Goal: Task Accomplishment & Management: Complete application form

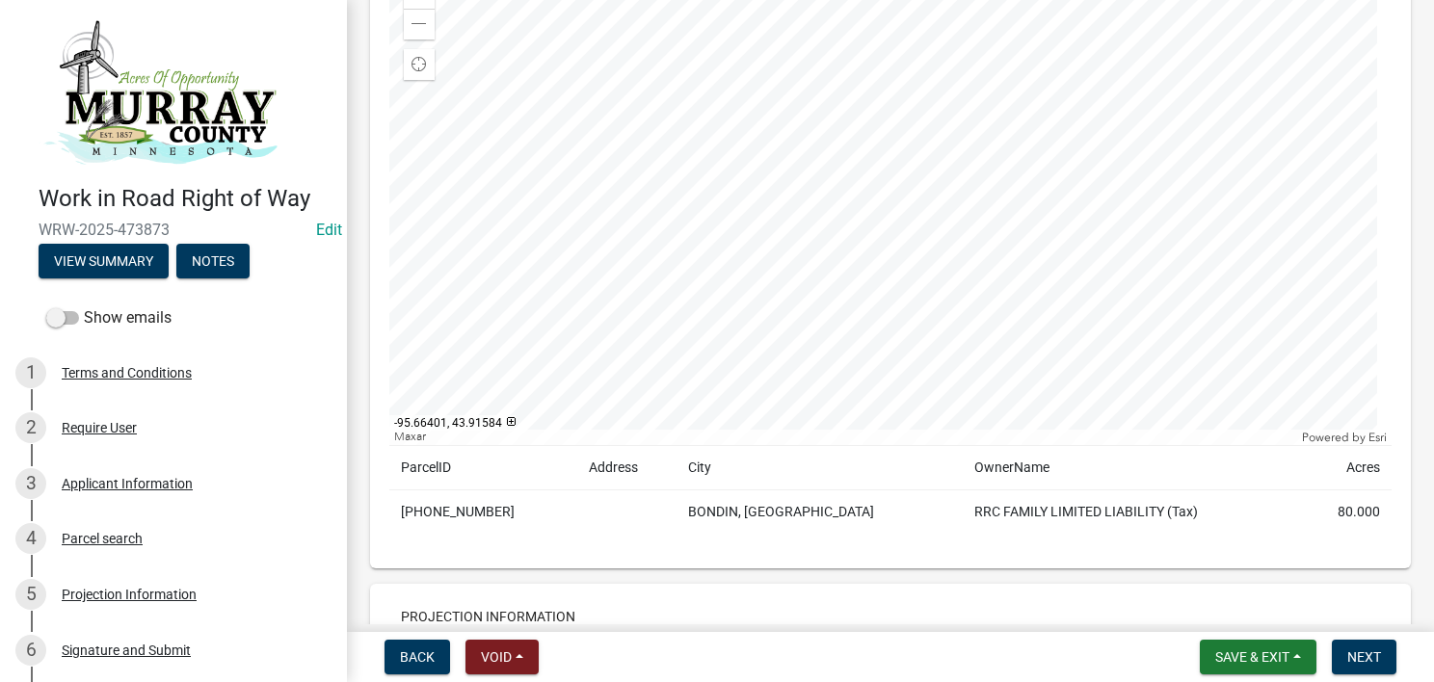
scroll to position [1735, 0]
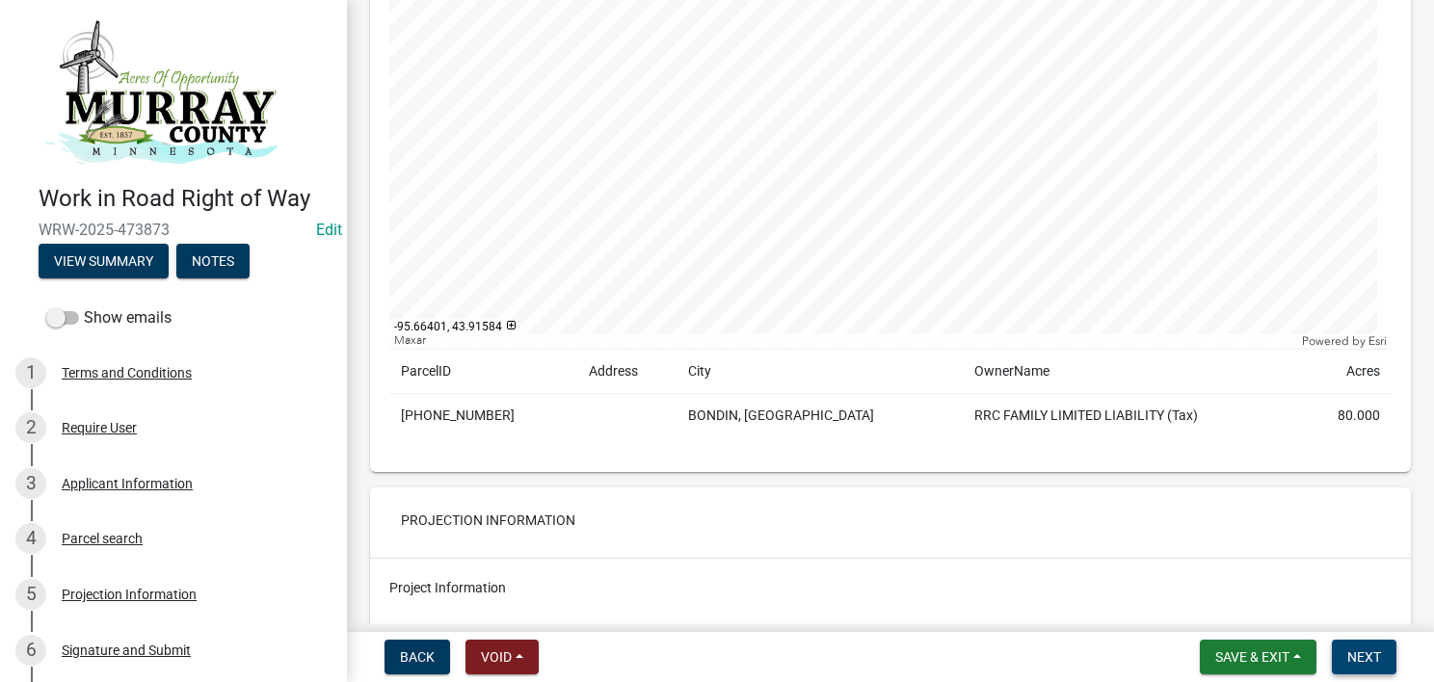
click at [1353, 663] on span "Next" at bounding box center [1365, 657] width 34 height 15
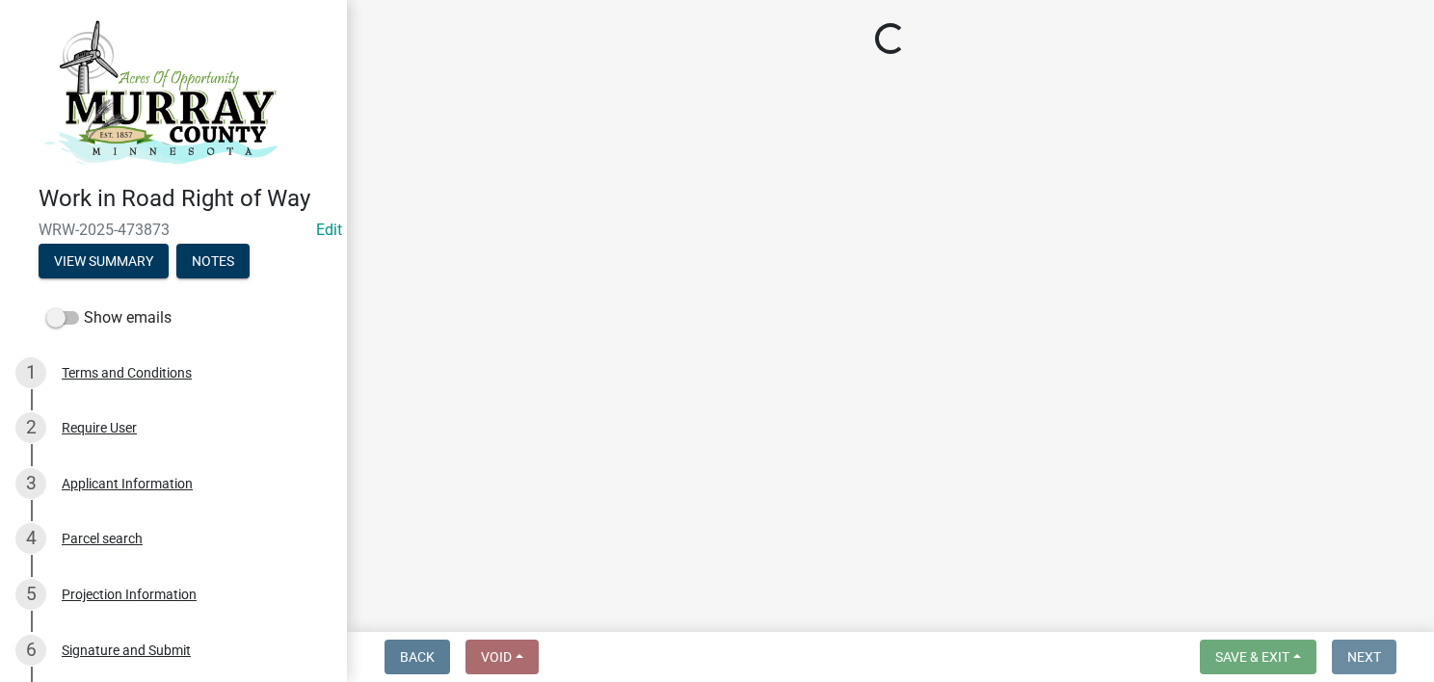
scroll to position [0, 0]
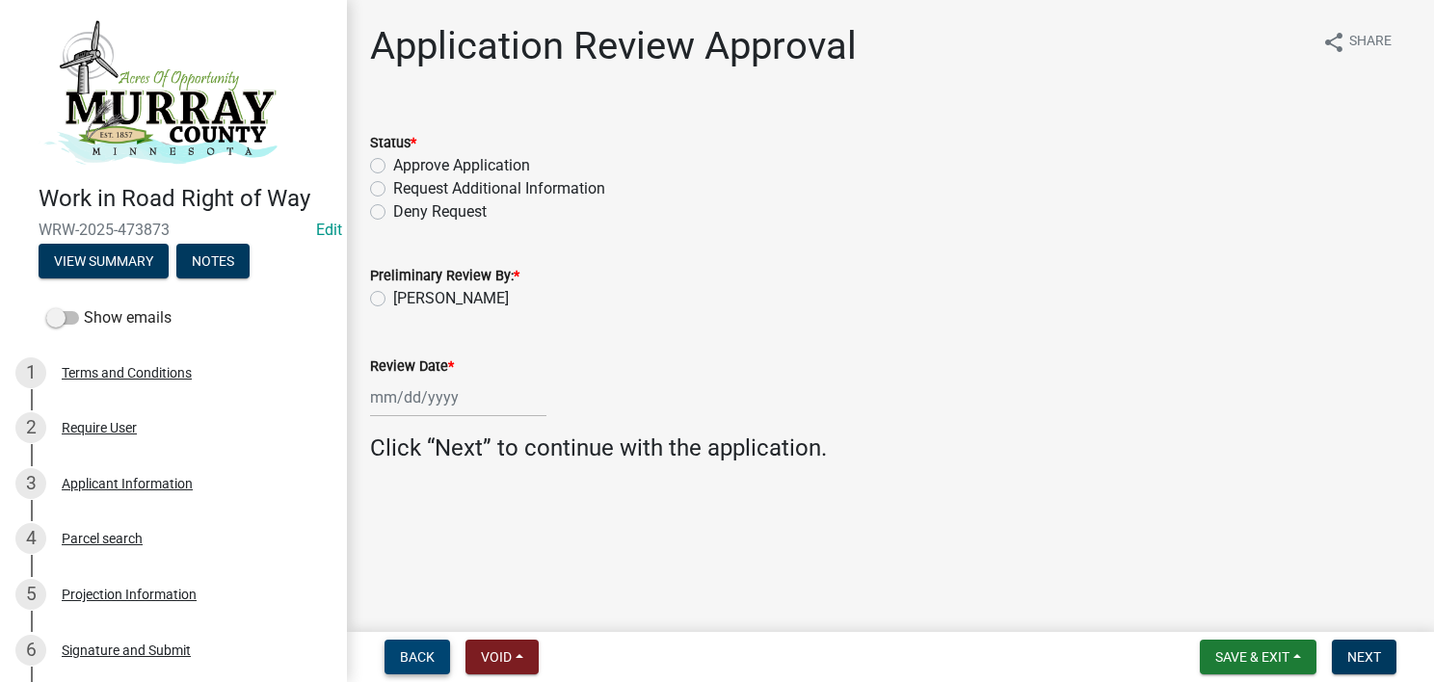
click at [406, 658] on span "Back" at bounding box center [417, 657] width 35 height 15
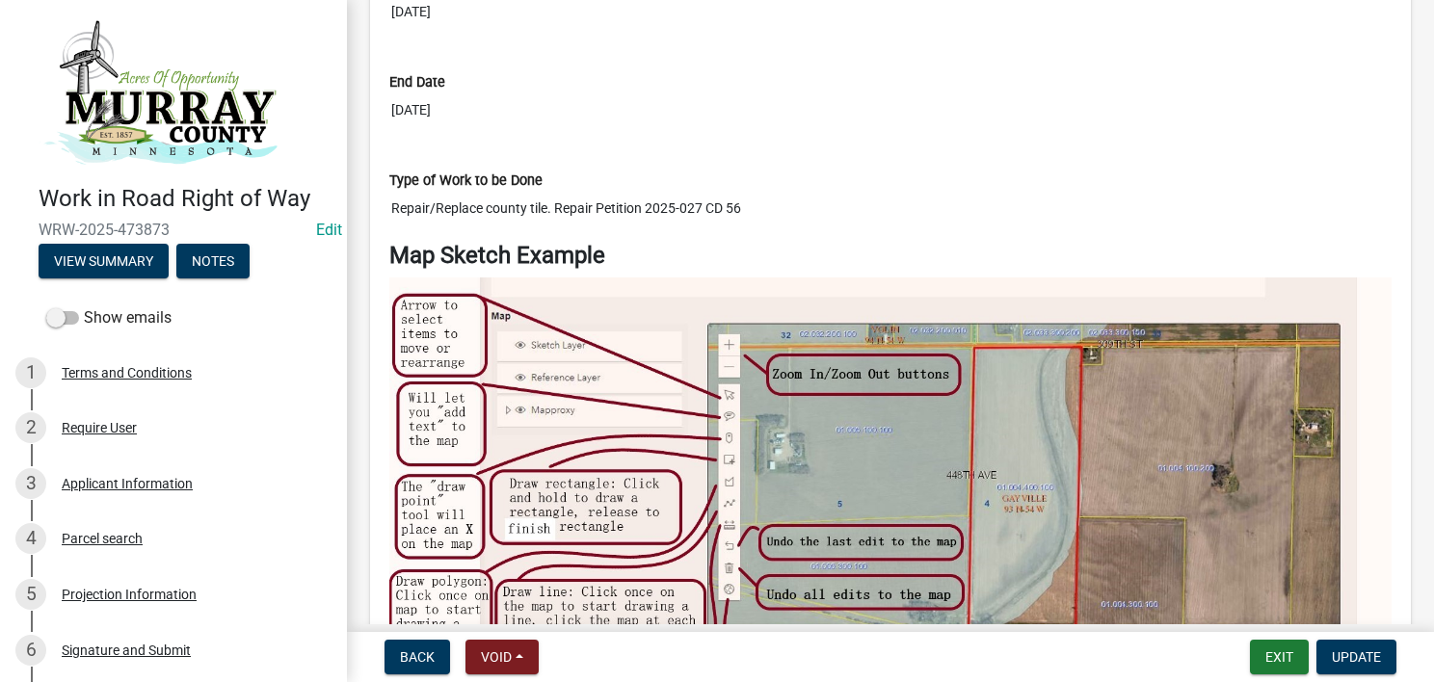
scroll to position [2988, 0]
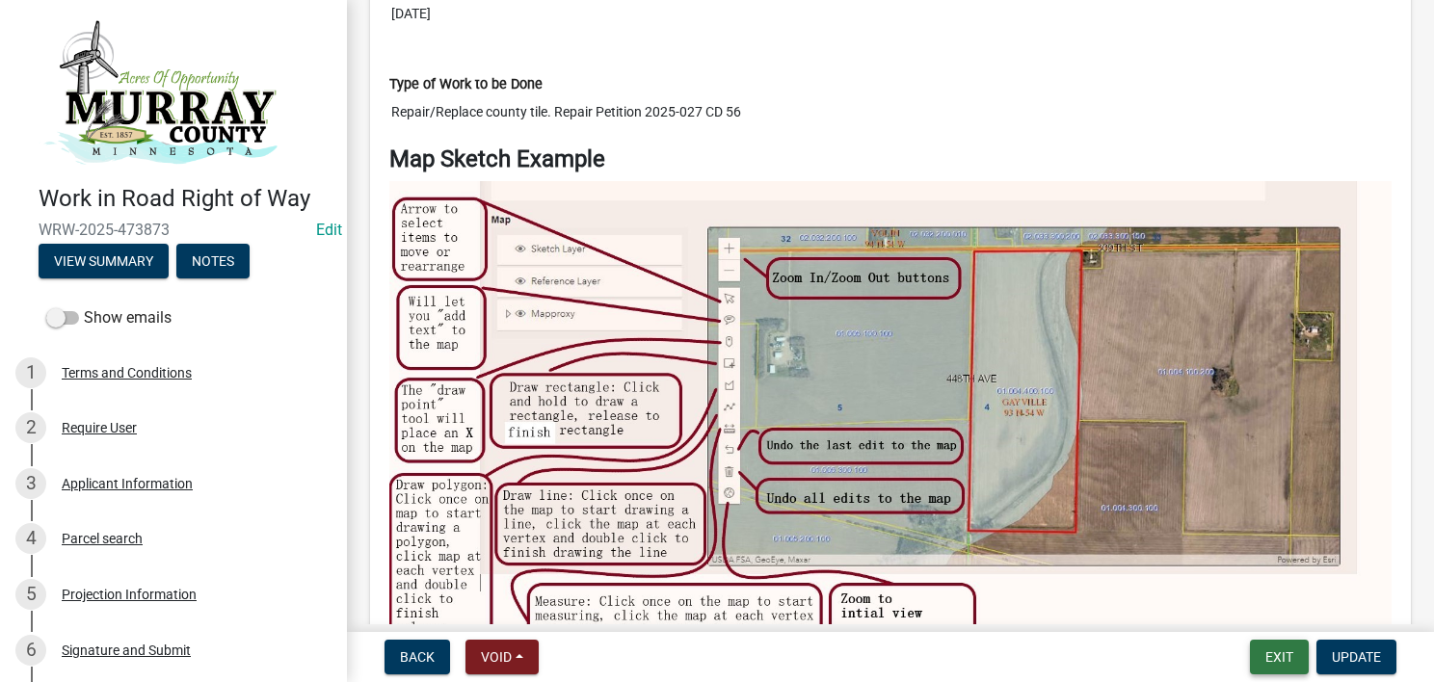
click at [1279, 660] on button "Exit" at bounding box center [1279, 657] width 59 height 35
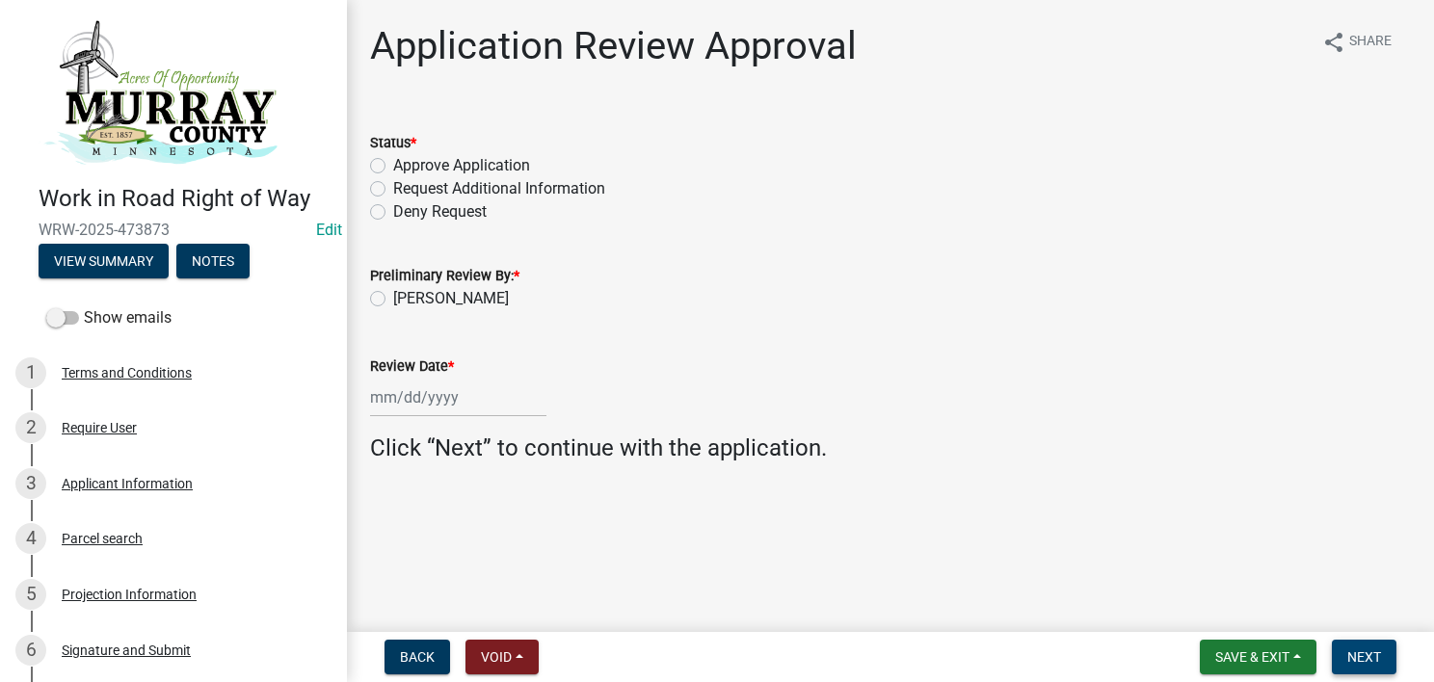
click at [1375, 659] on span "Next" at bounding box center [1365, 657] width 34 height 15
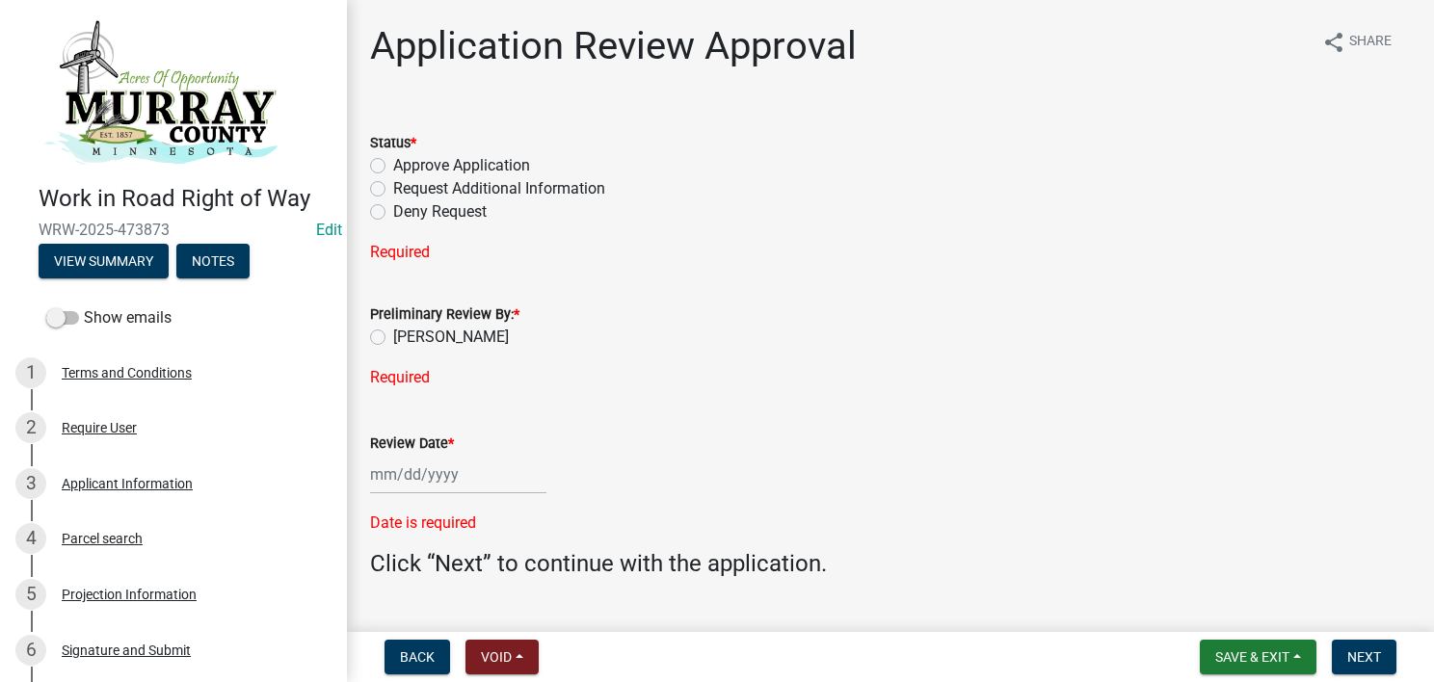
click at [434, 161] on label "Approve Application" at bounding box center [461, 165] width 137 height 23
click at [406, 161] on input "Approve Application" at bounding box center [399, 160] width 13 height 13
radio input "true"
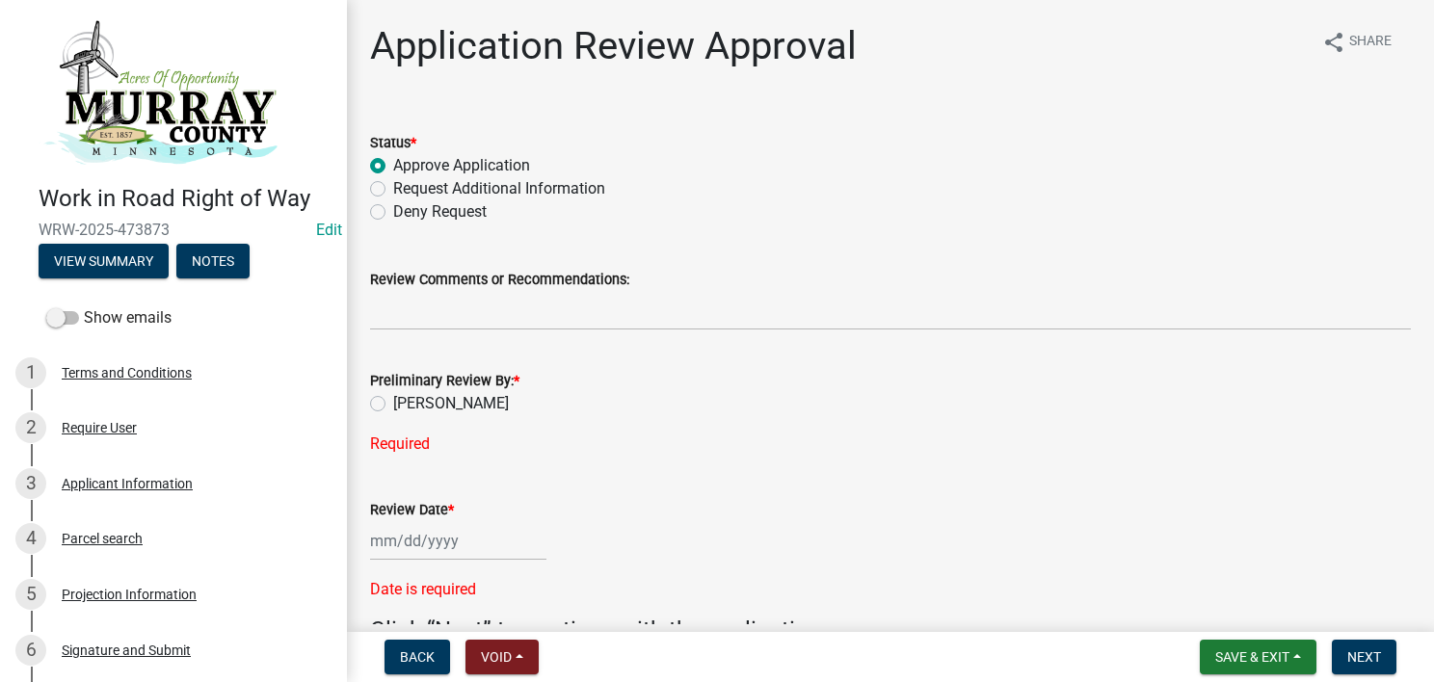
click at [417, 411] on label "[PERSON_NAME]" at bounding box center [451, 403] width 116 height 23
click at [406, 405] on input "[PERSON_NAME]" at bounding box center [399, 398] width 13 height 13
radio input "true"
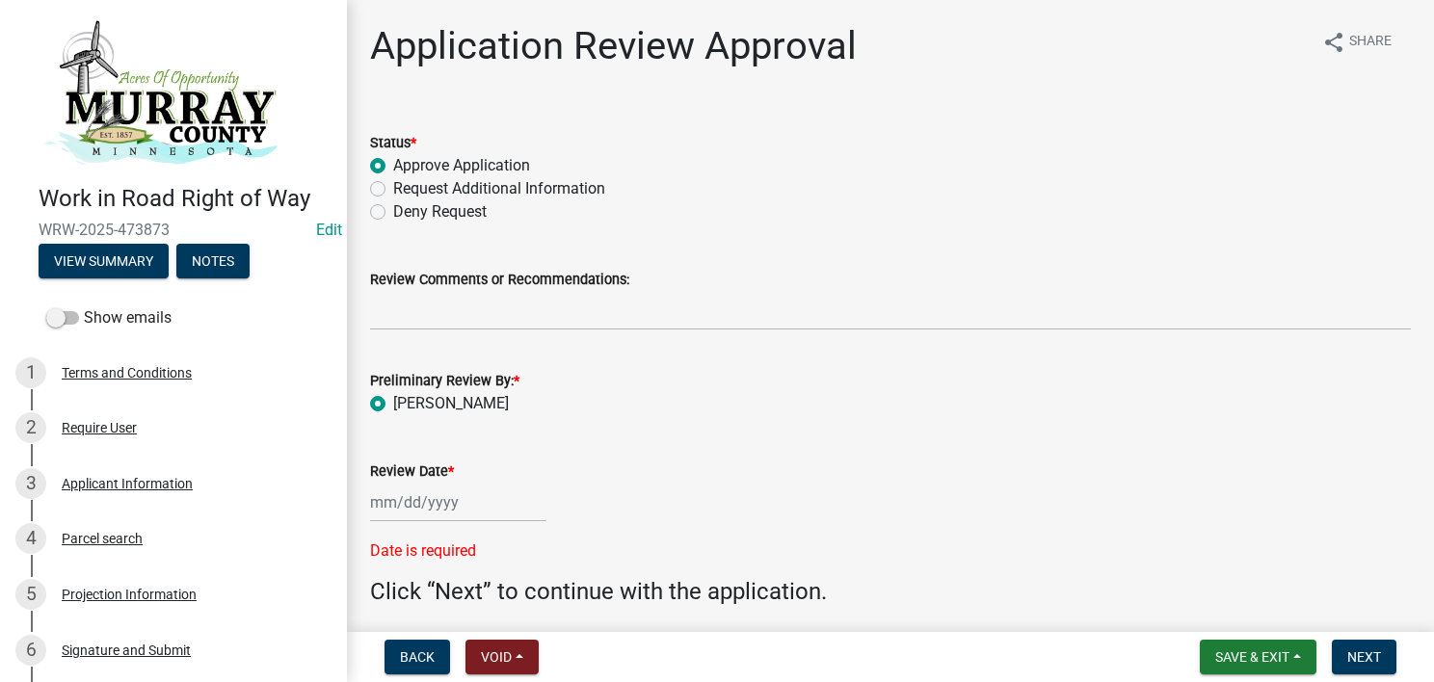
click at [432, 512] on input "Review Date *" at bounding box center [458, 503] width 176 height 40
select select "9"
select select "2025"
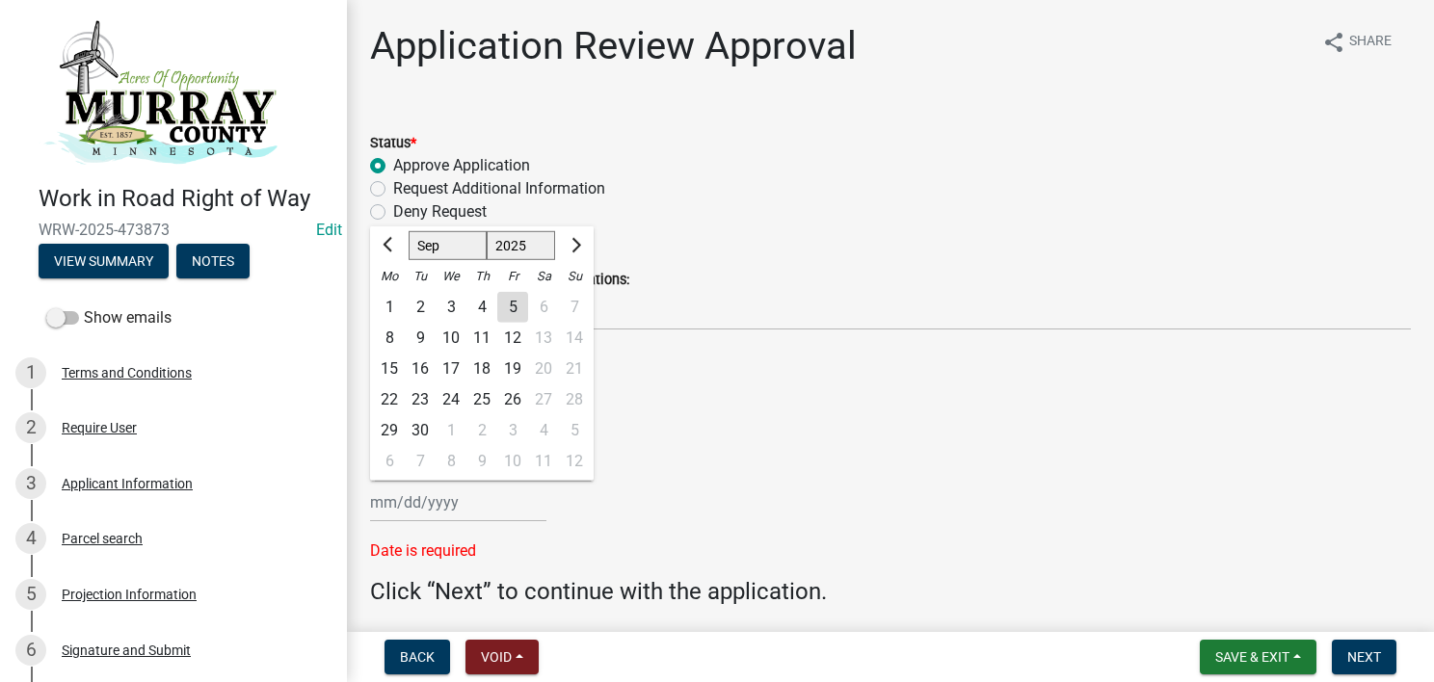
click at [513, 311] on div "5" at bounding box center [512, 307] width 31 height 31
type input "[DATE]"
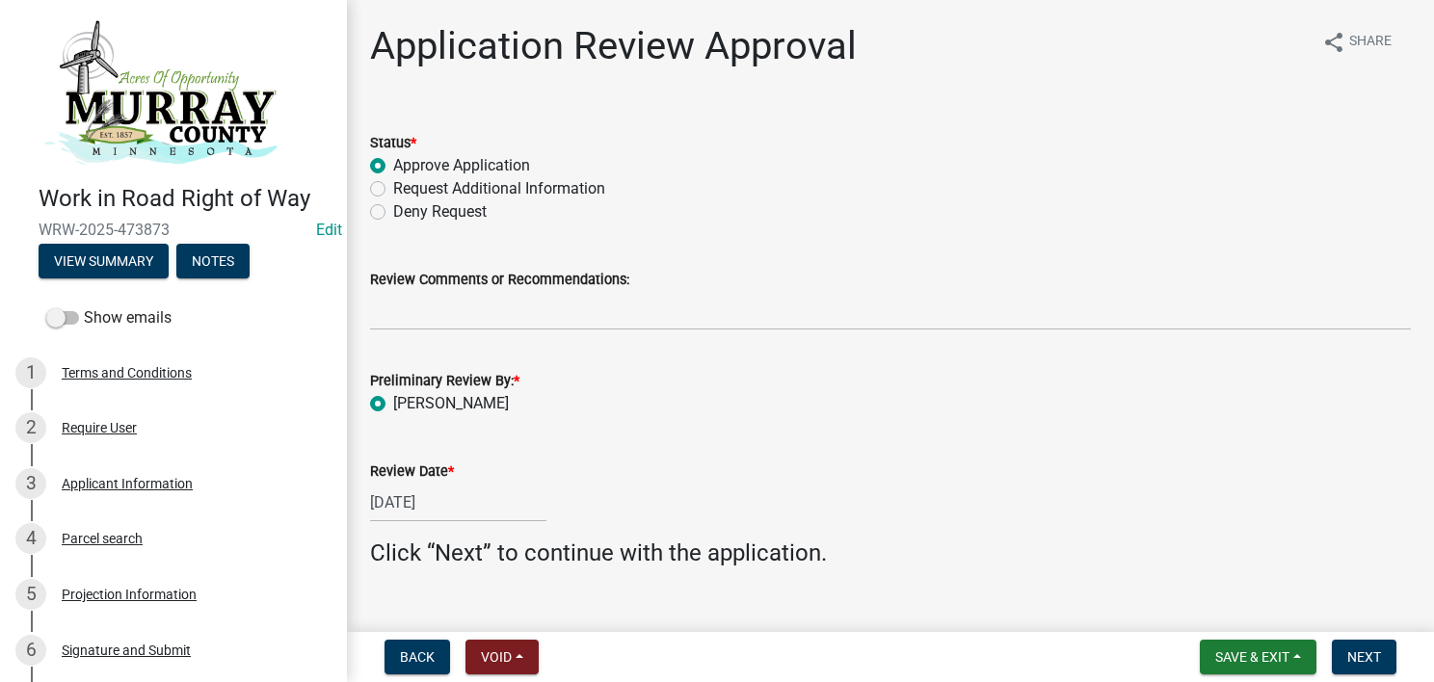
scroll to position [34, 0]
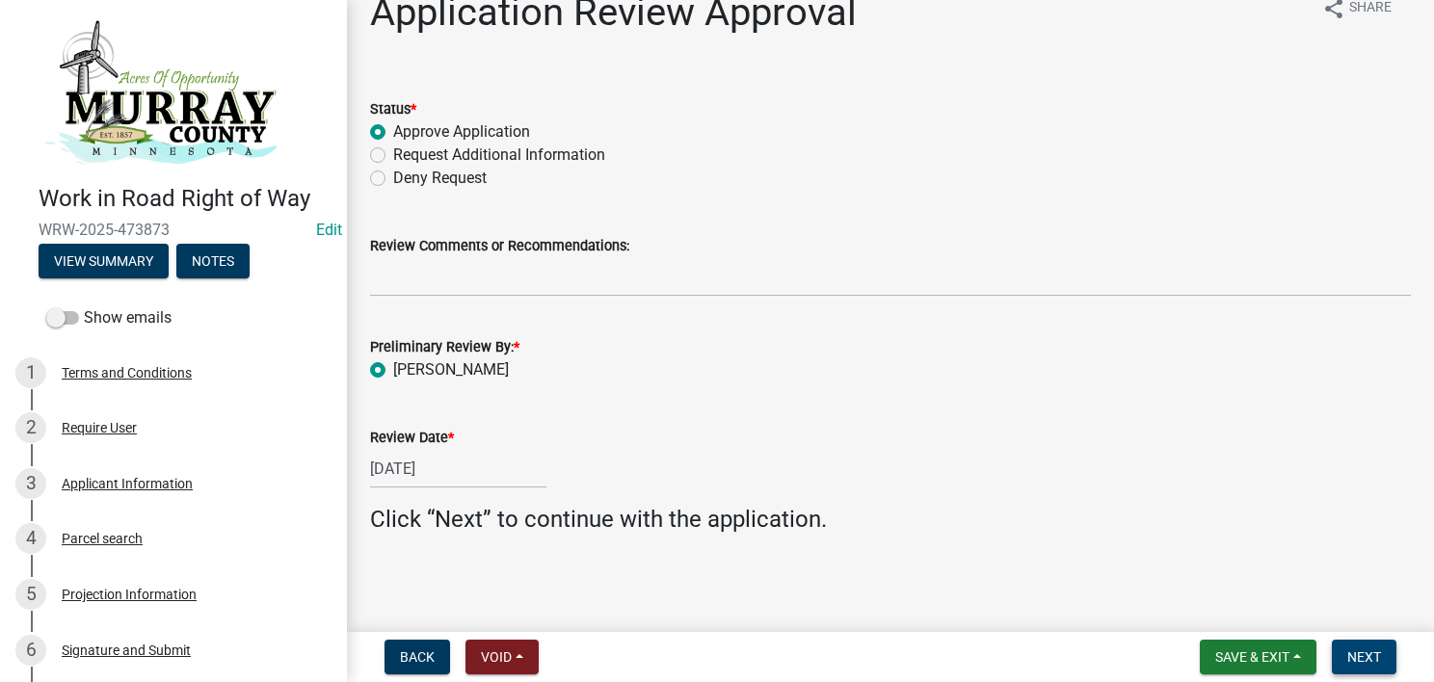
click at [1363, 652] on span "Next" at bounding box center [1365, 657] width 34 height 15
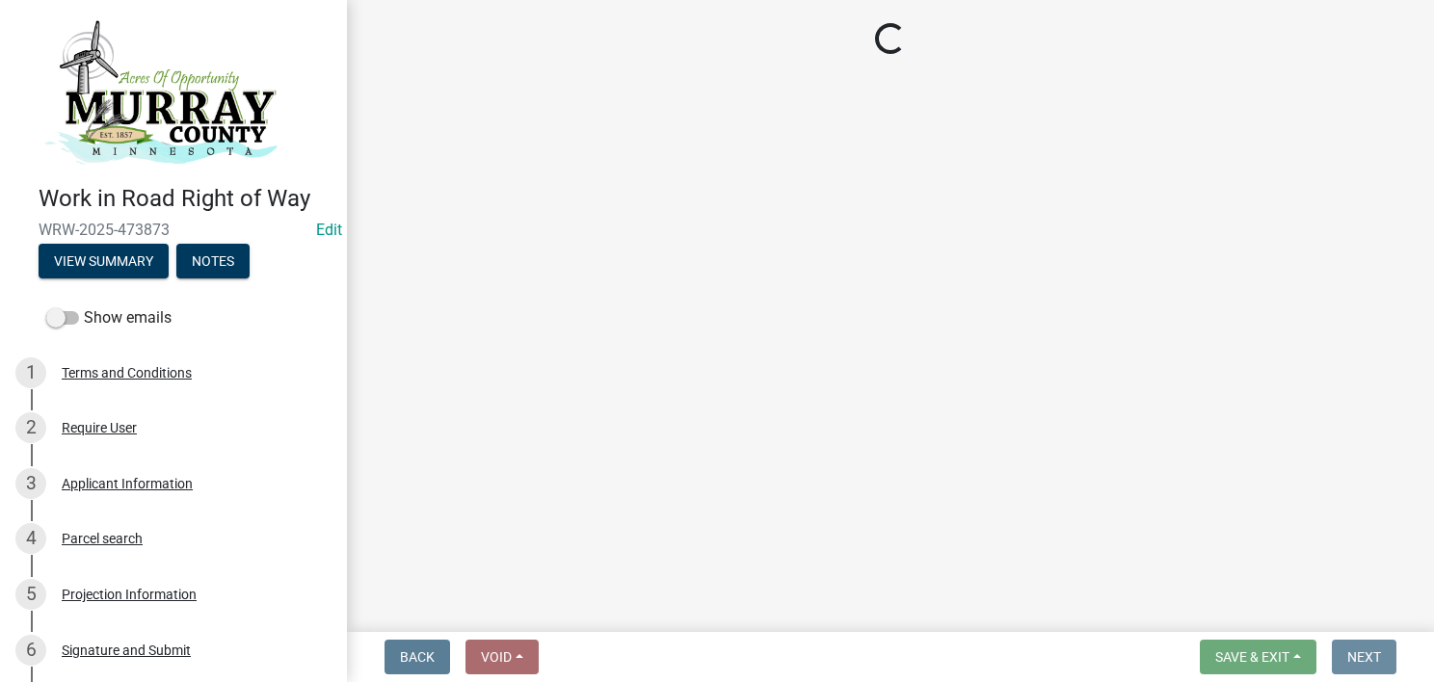
scroll to position [0, 0]
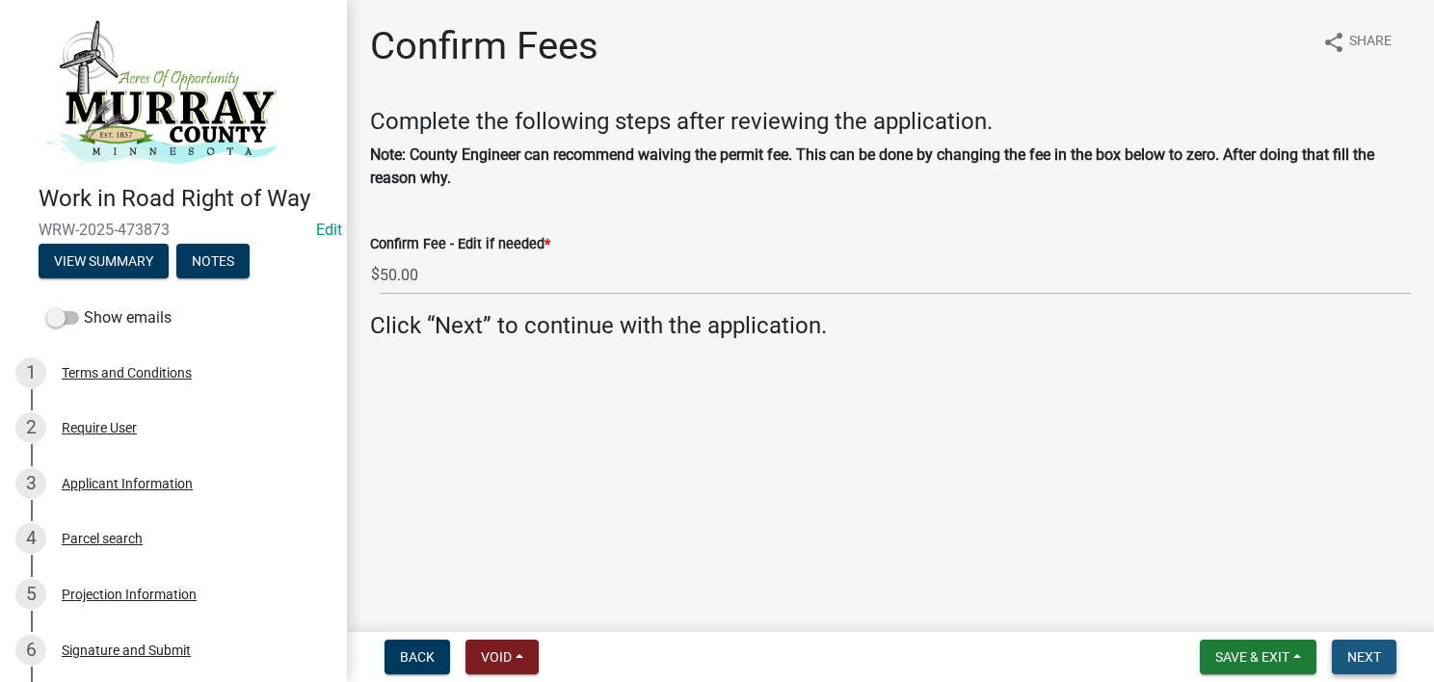
click at [1374, 659] on span "Next" at bounding box center [1365, 657] width 34 height 15
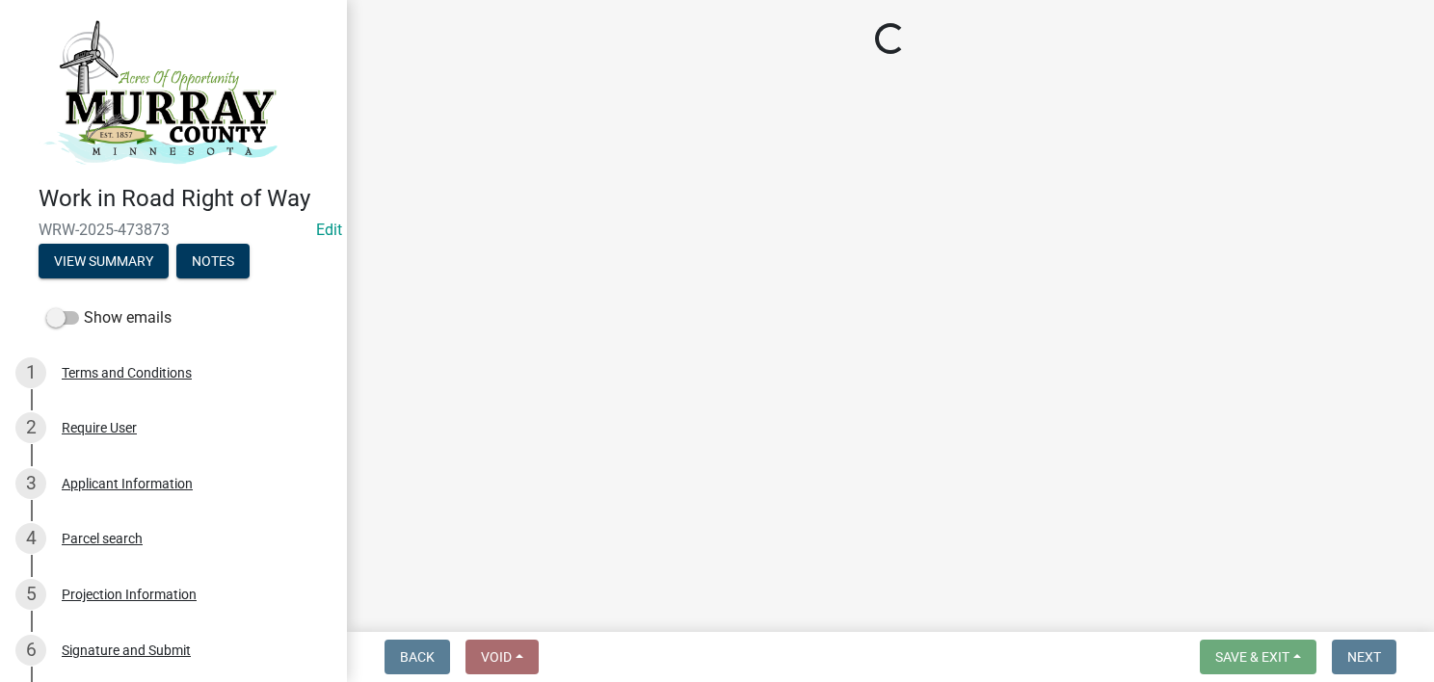
select select "3: 3"
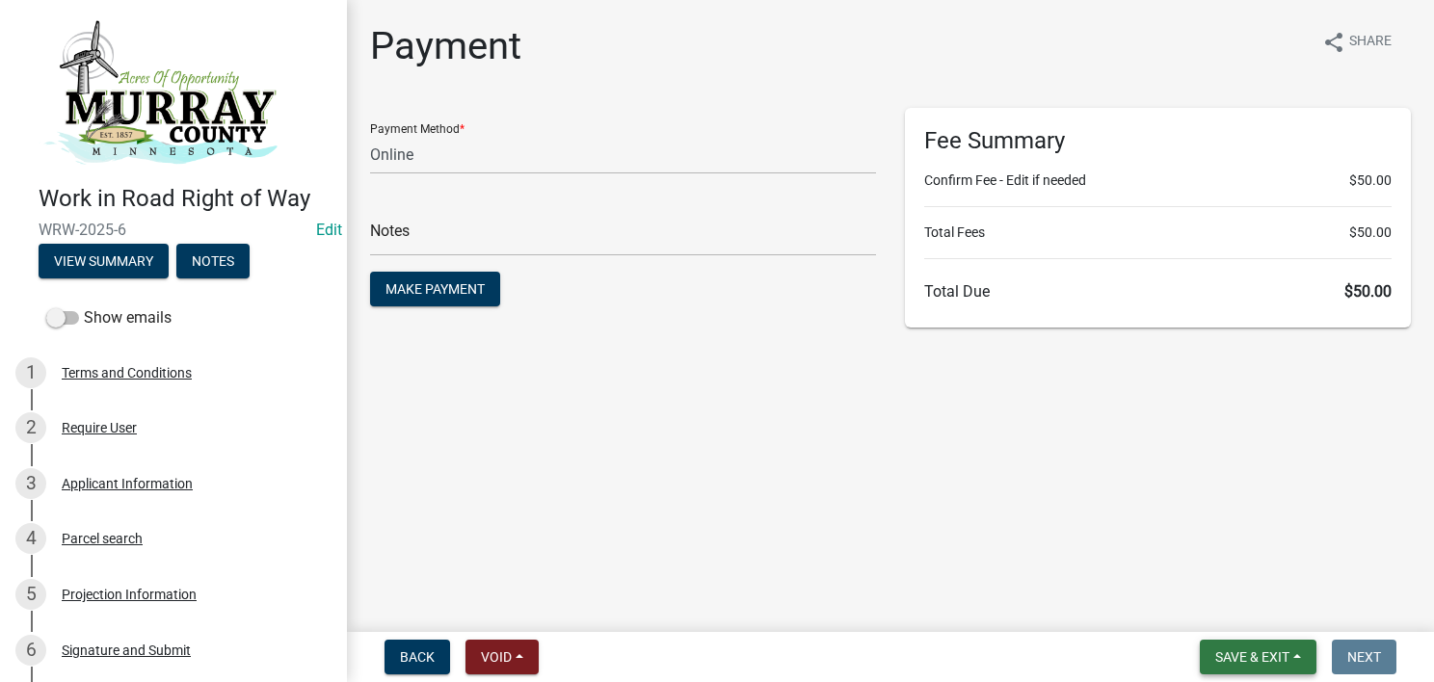
click at [1310, 656] on button "Save & Exit" at bounding box center [1258, 657] width 117 height 35
click at [1242, 571] on button "Save" at bounding box center [1239, 561] width 154 height 46
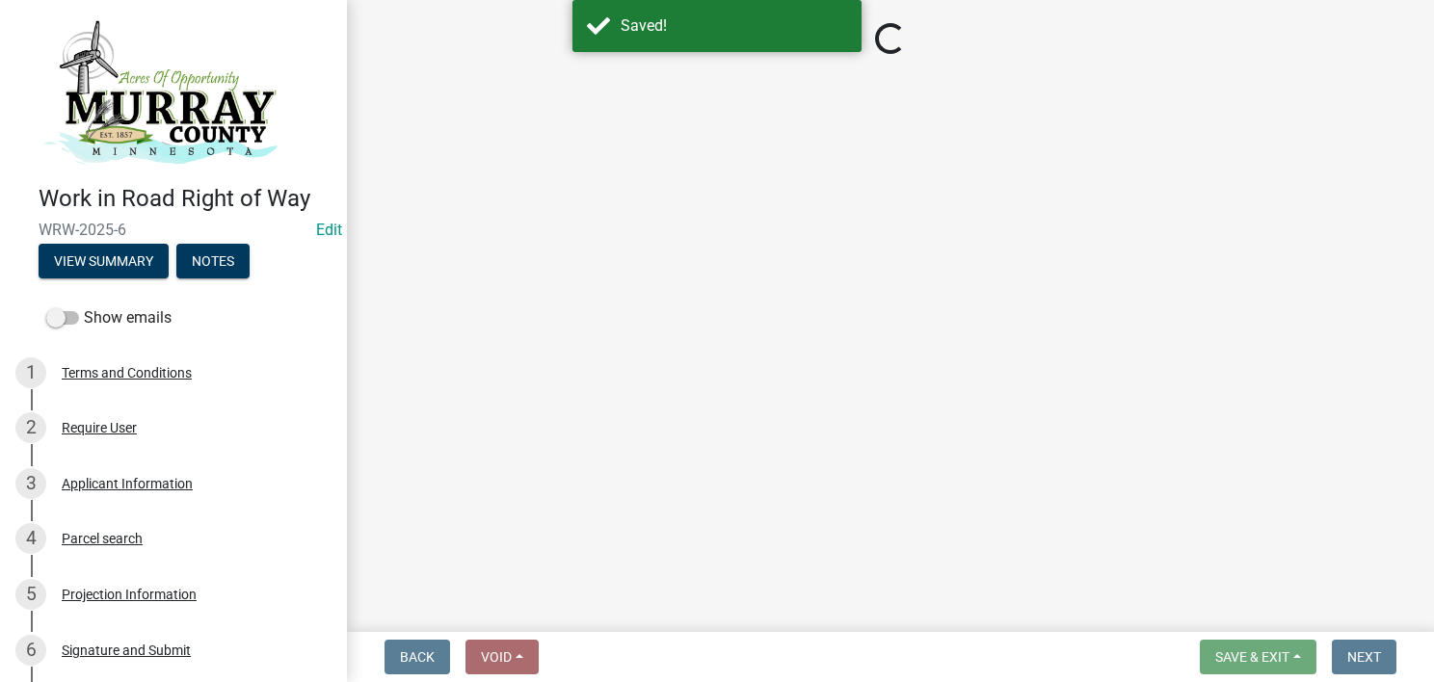
select select "3: 3"
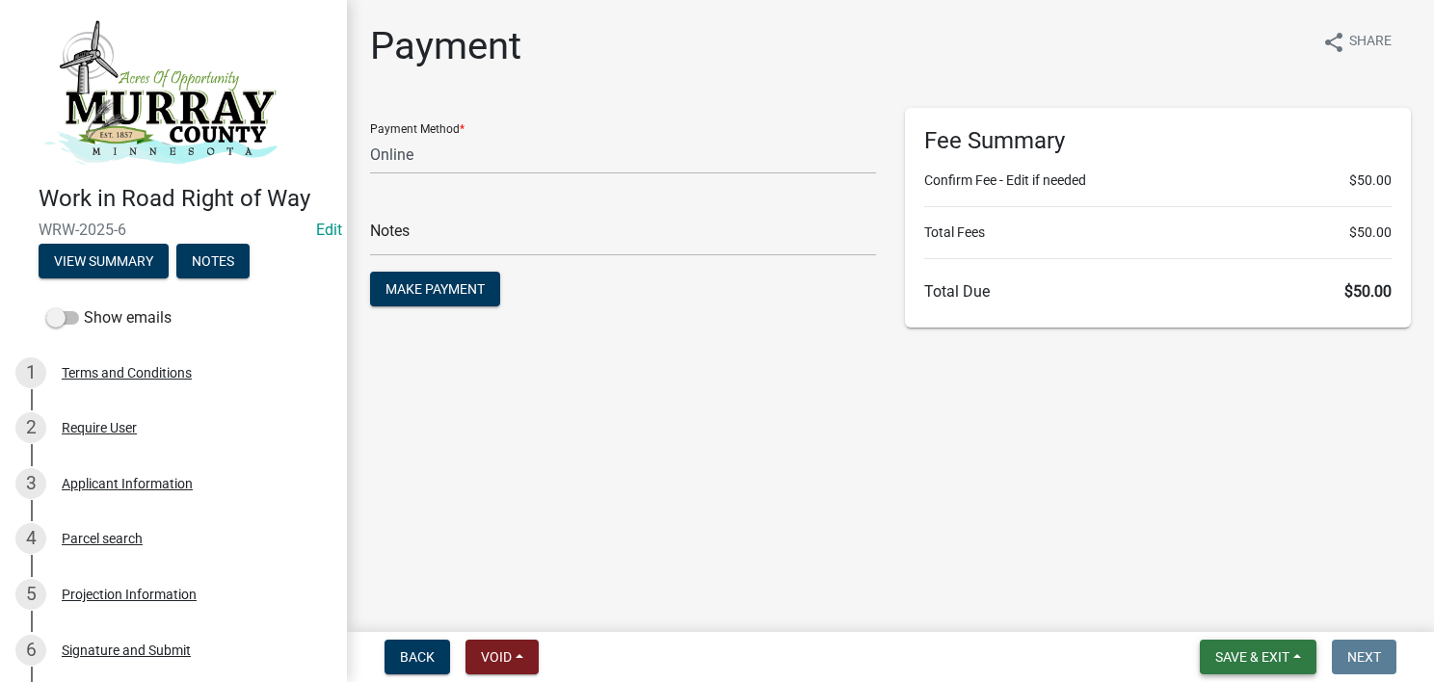
click at [1270, 659] on span "Save & Exit" at bounding box center [1252, 657] width 74 height 15
click at [1261, 617] on button "Save & Exit" at bounding box center [1239, 607] width 154 height 46
